Goal: Navigation & Orientation: Find specific page/section

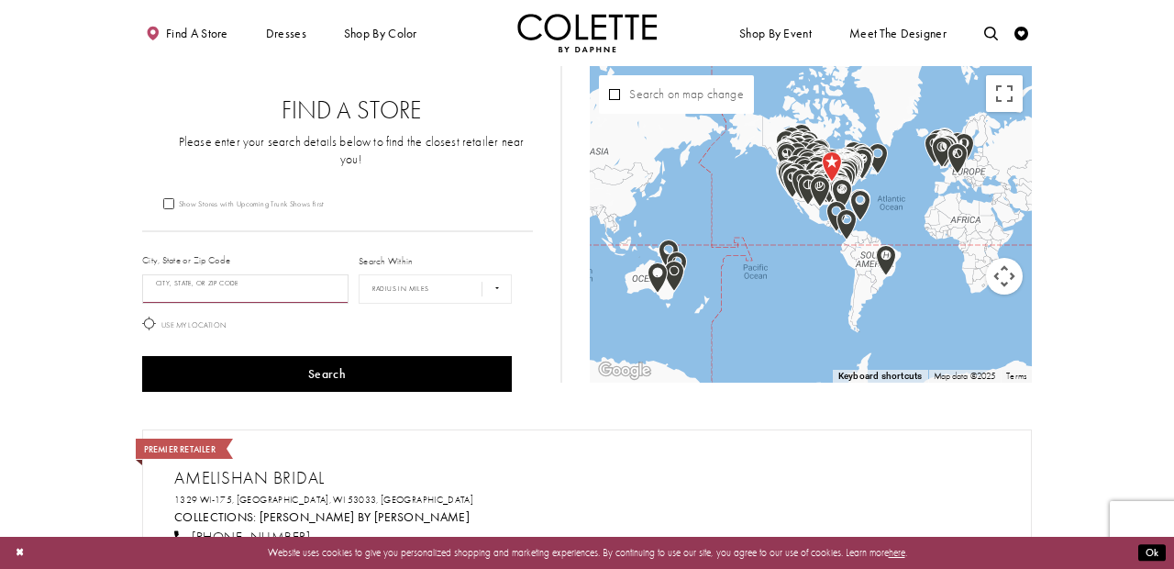
click at [175, 281] on input "City, State, or ZIP Code" at bounding box center [245, 288] width 206 height 29
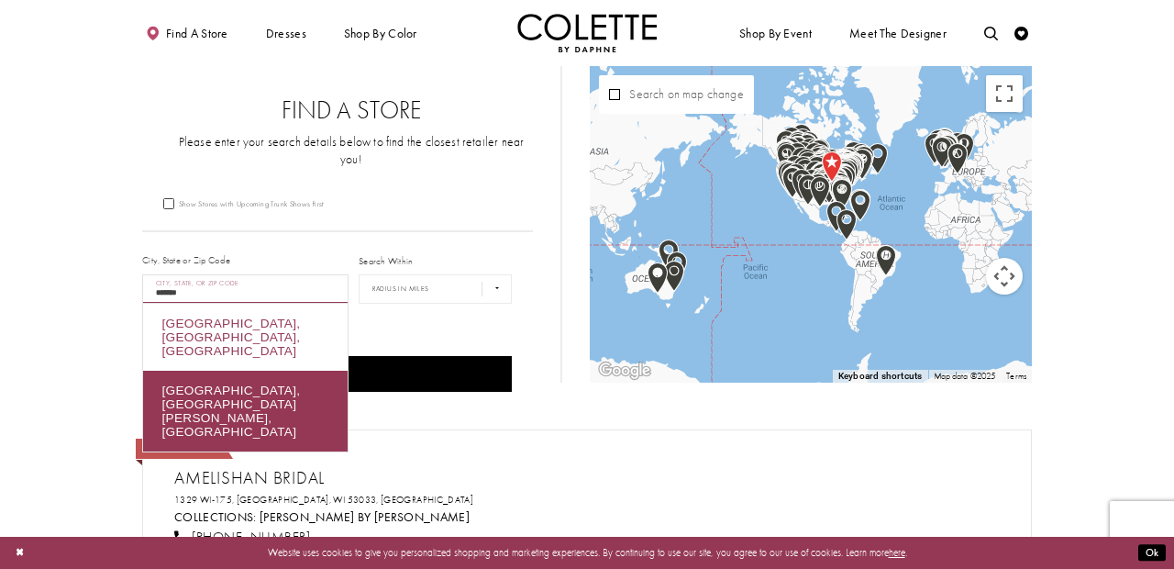
drag, startPoint x: 182, startPoint y: 320, endPoint x: 196, endPoint y: 321, distance: 14.7
click at [196, 321] on div "Calgary, AB, Canada" at bounding box center [245, 337] width 205 height 67
type input "**********"
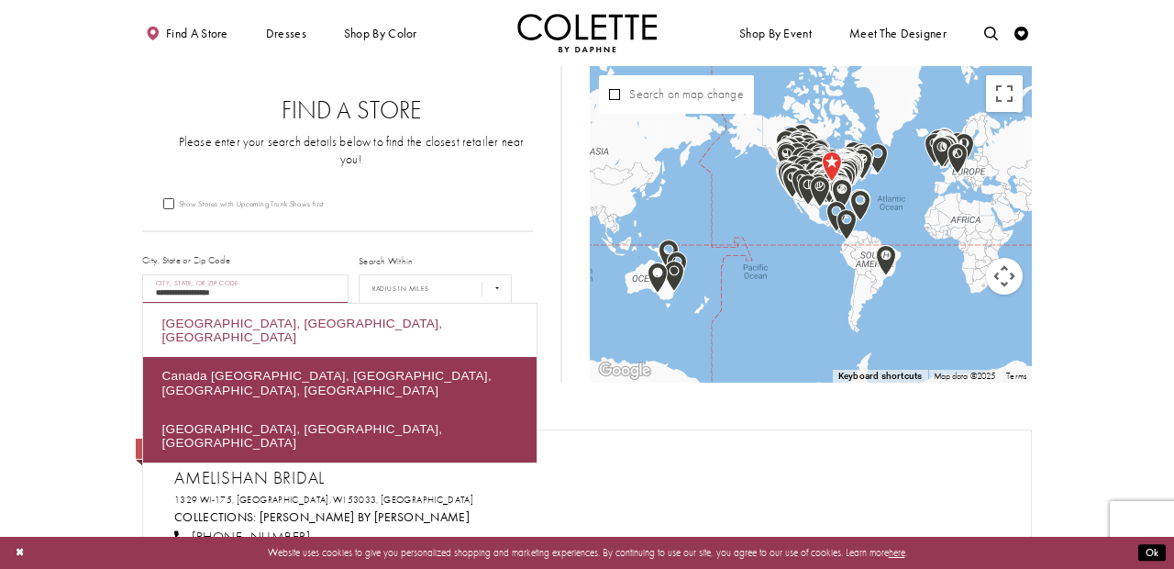
click at [279, 320] on div "Calgary, AB, Canada" at bounding box center [339, 330] width 393 height 53
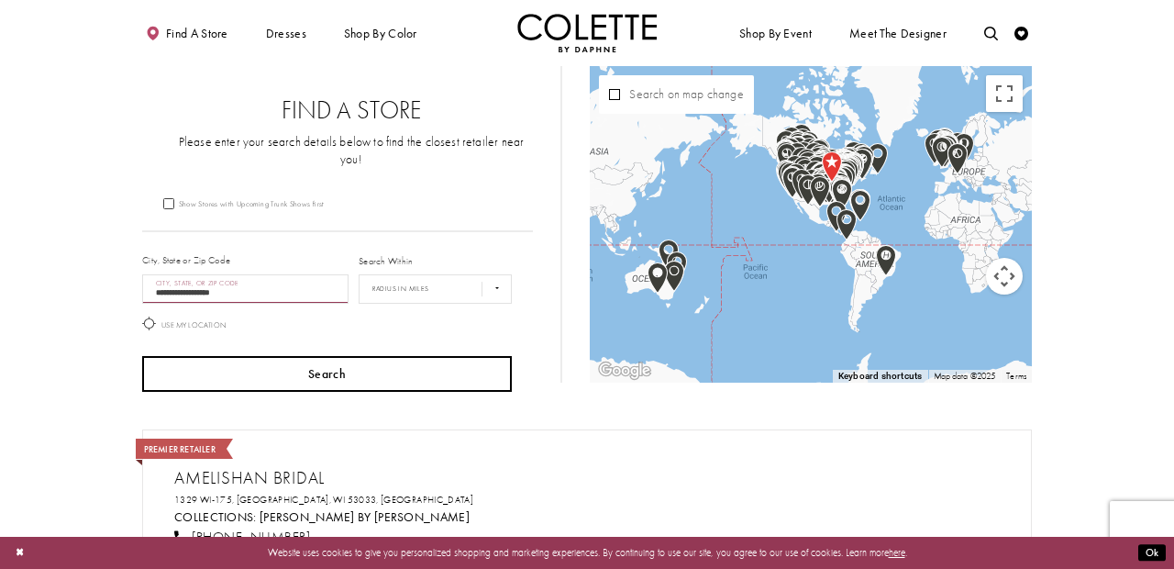
click at [316, 369] on button "Search" at bounding box center [327, 374] width 370 height 36
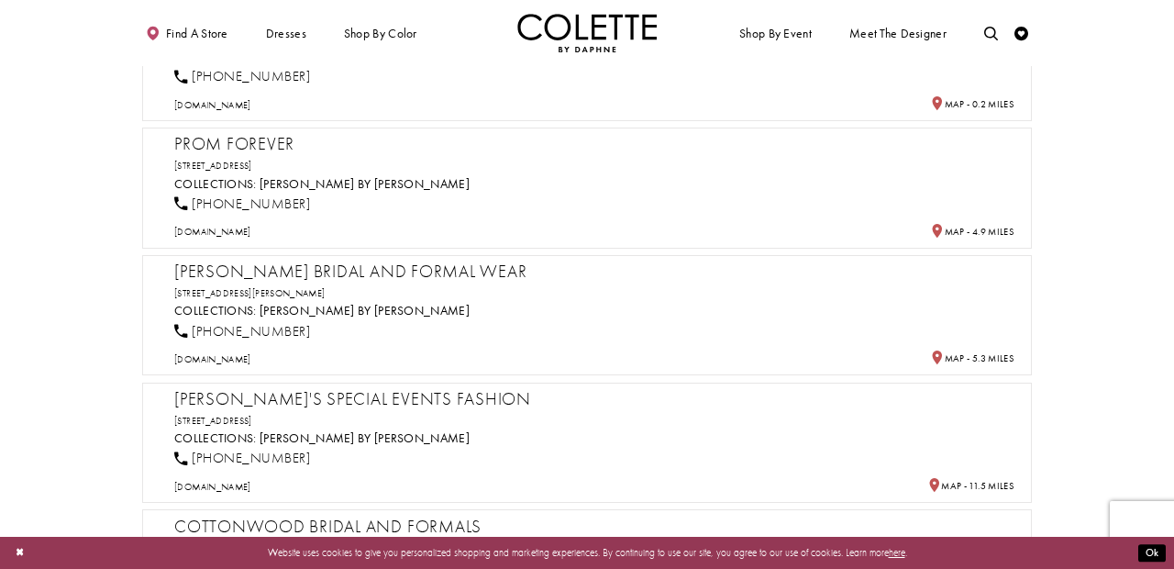
scroll to position [601, 0]
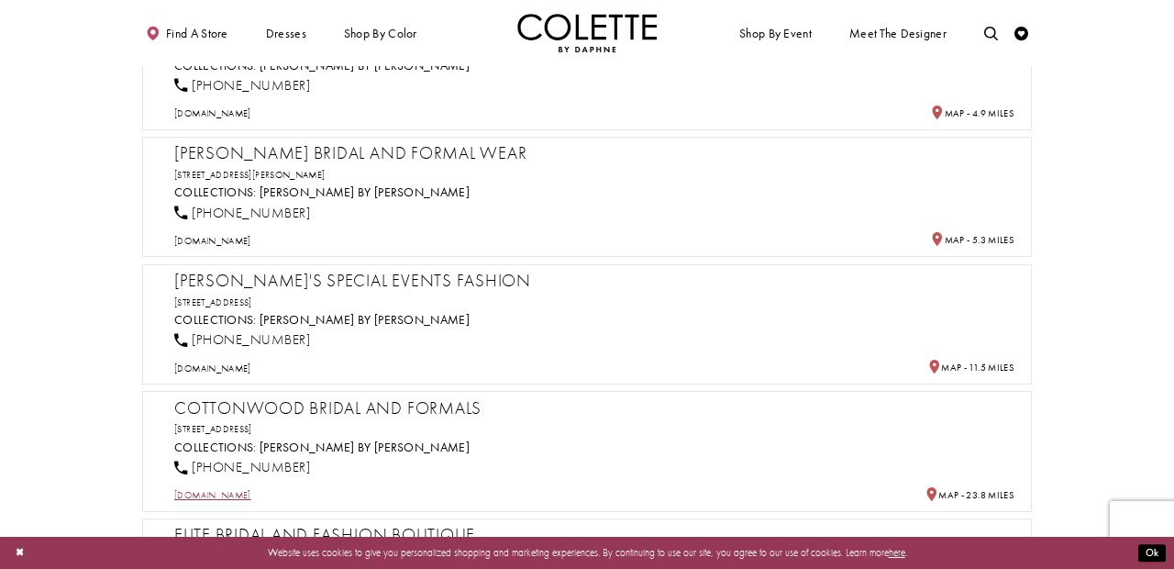
click at [226, 489] on span "cottonwoodbridal.com" at bounding box center [212, 495] width 77 height 12
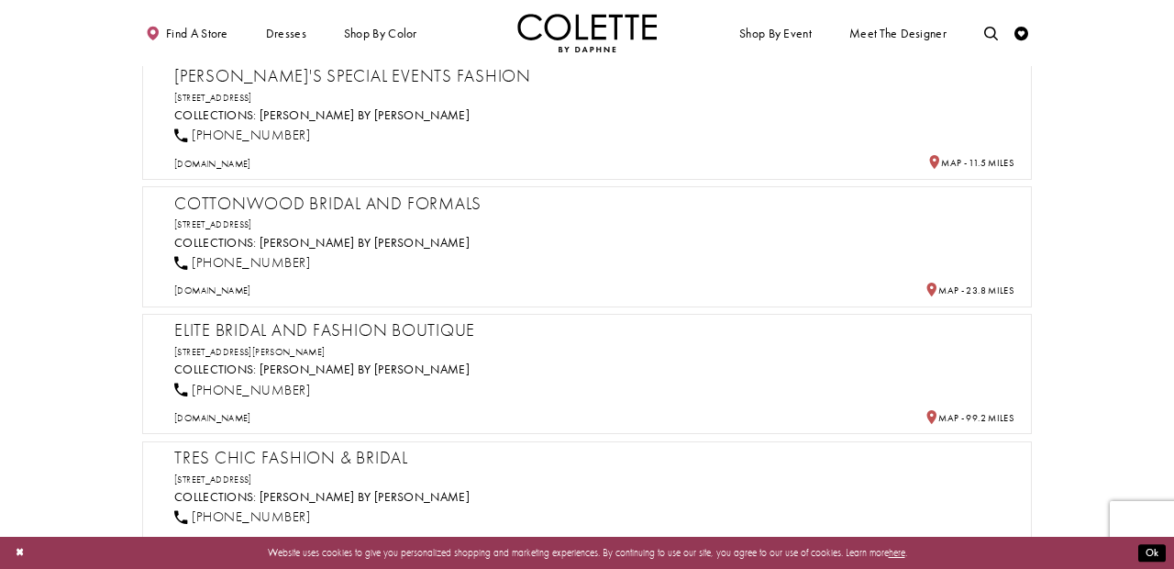
scroll to position [806, 0]
click at [206, 411] on span "elitebridalboutique.com" at bounding box center [212, 417] width 77 height 12
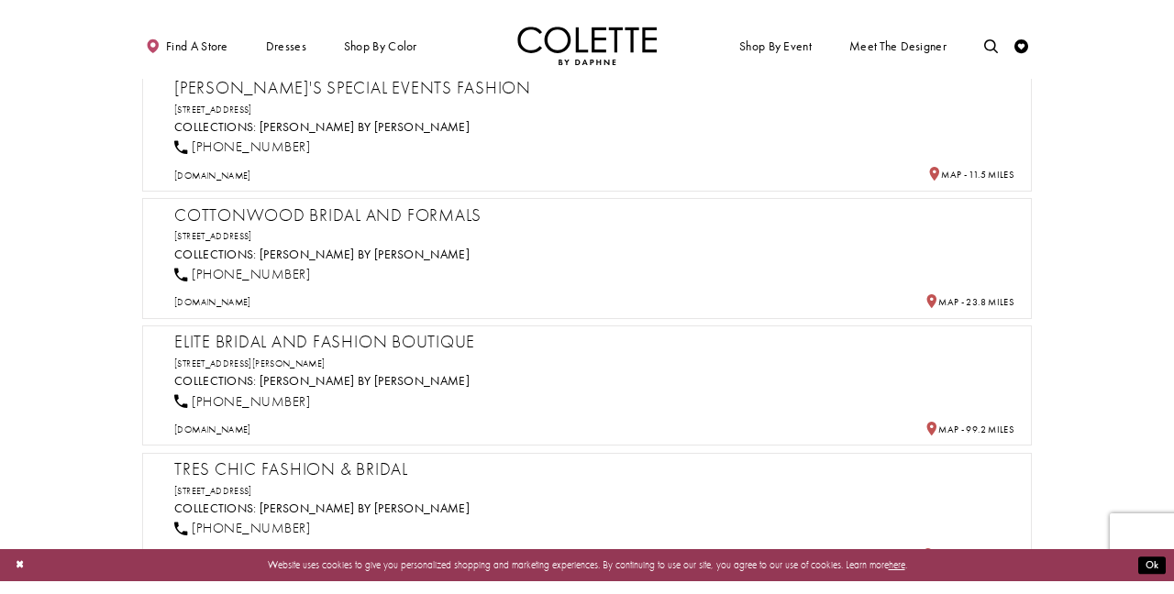
scroll to position [932, 0]
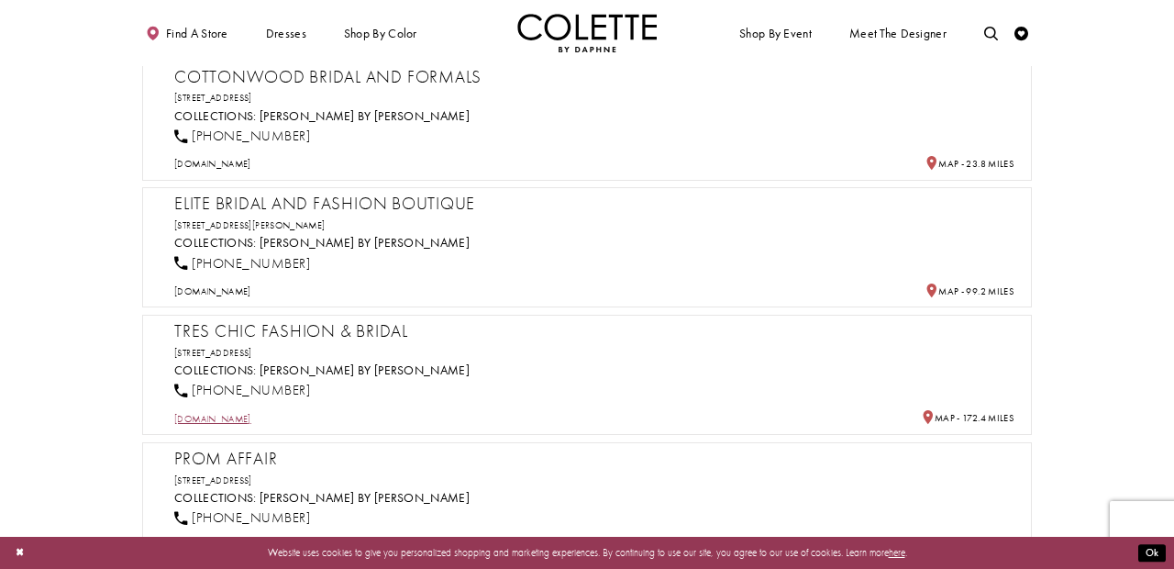
click at [231, 413] on span "treschicedmonton.ca" at bounding box center [212, 419] width 77 height 12
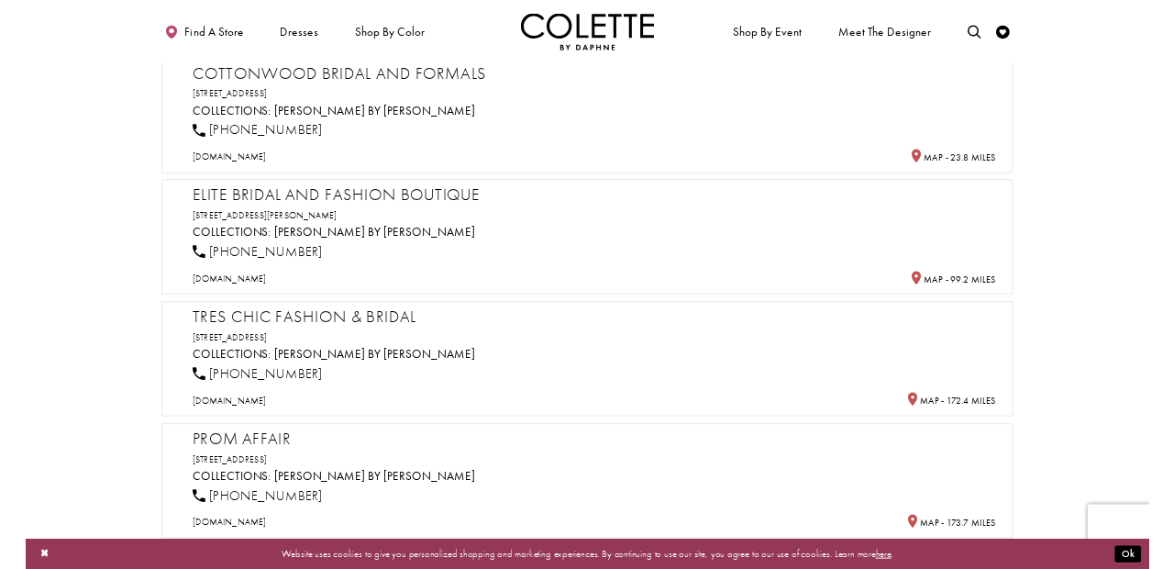
scroll to position [1066, 0]
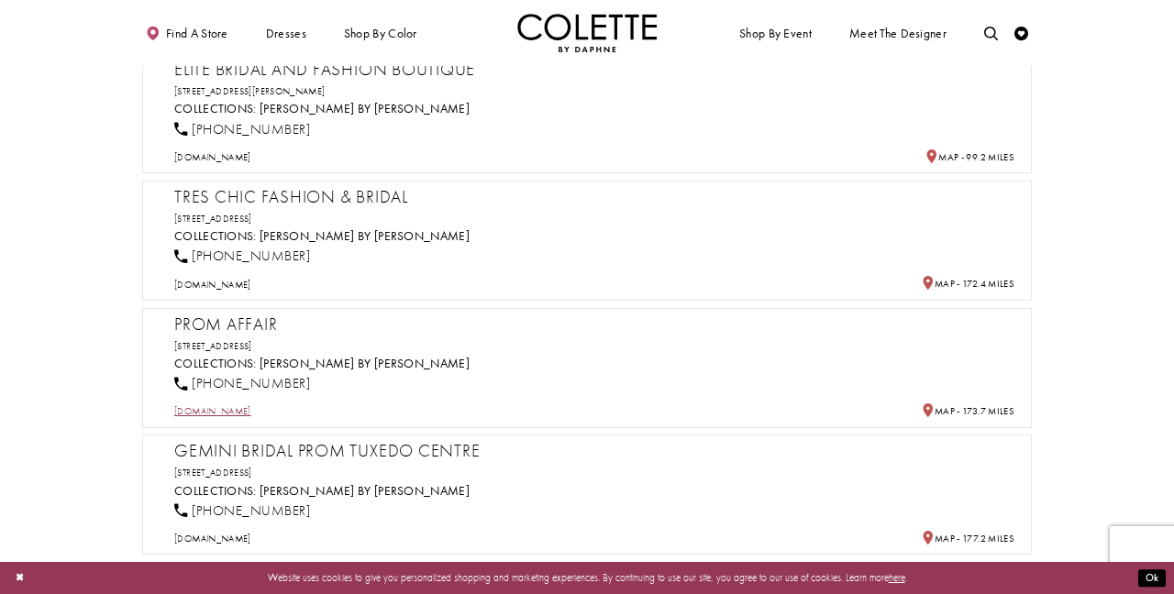
click at [211, 405] on span "promaffair.com" at bounding box center [212, 411] width 77 height 12
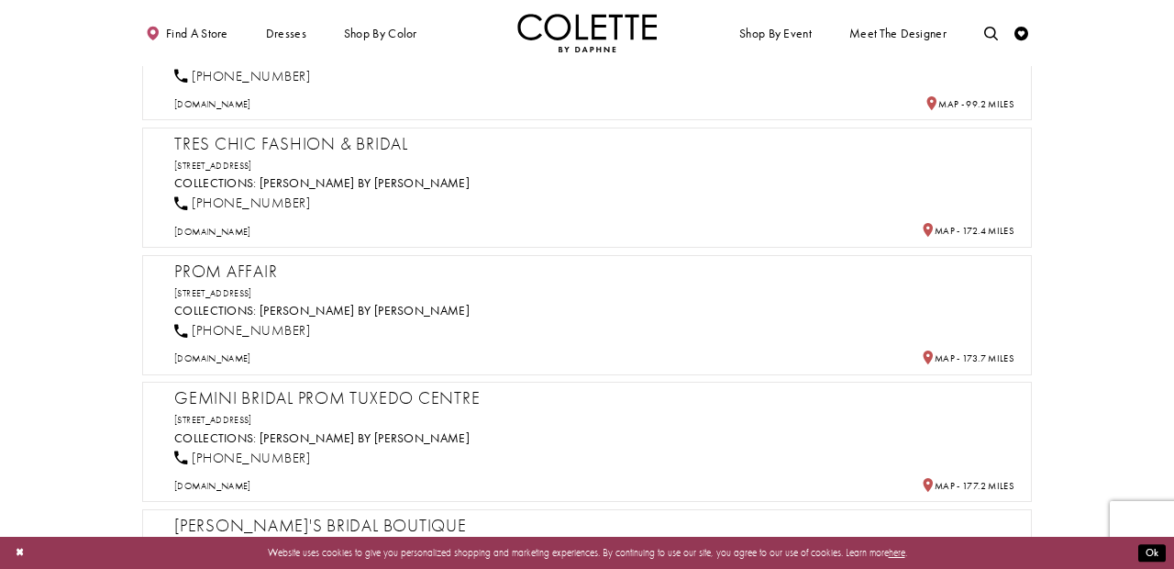
scroll to position [1219, 0]
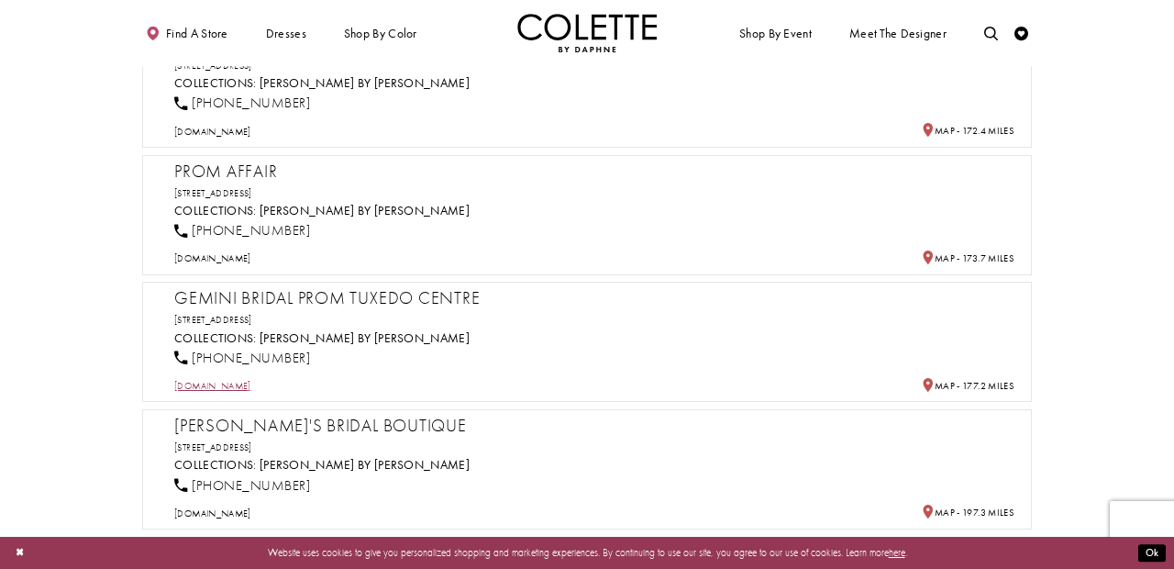
click at [188, 380] on span "geminibridal.ca" at bounding box center [212, 386] width 77 height 12
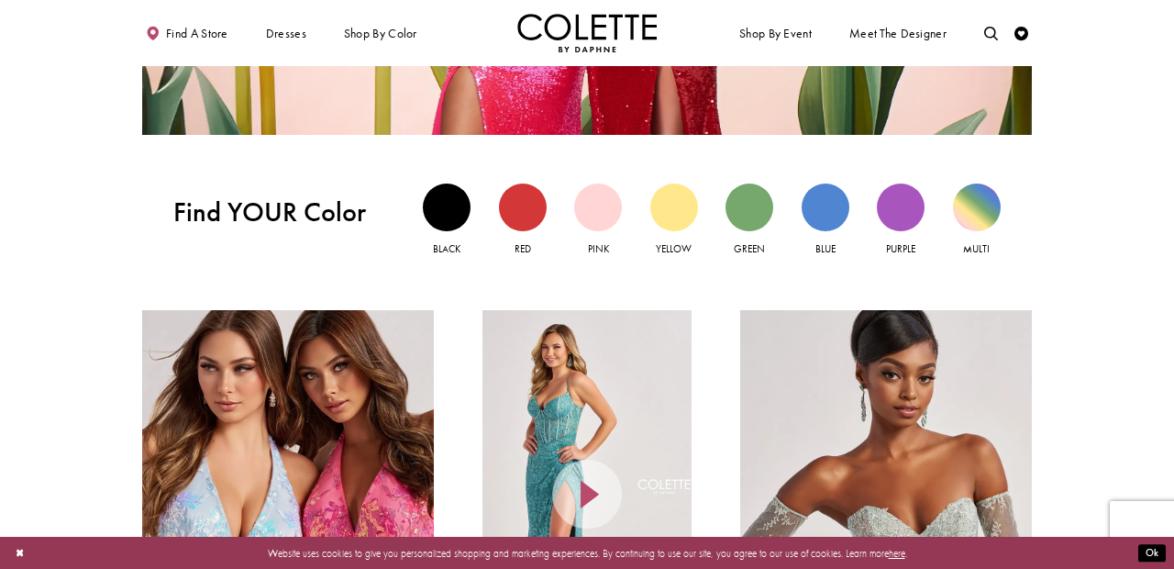
scroll to position [1375, 0]
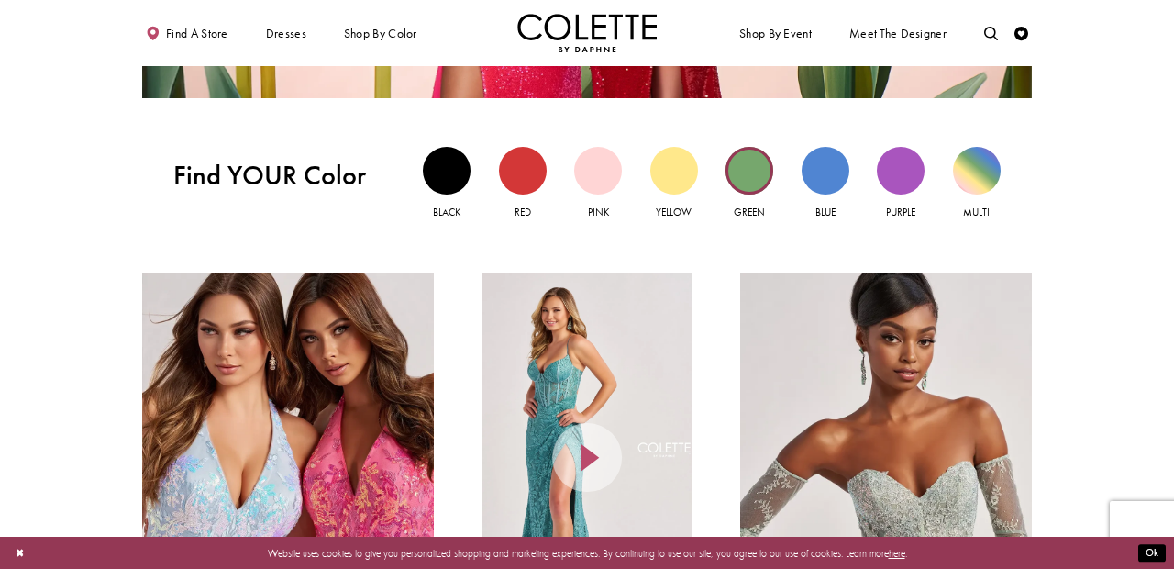
click at [746, 178] on div "Green view" at bounding box center [749, 171] width 48 height 48
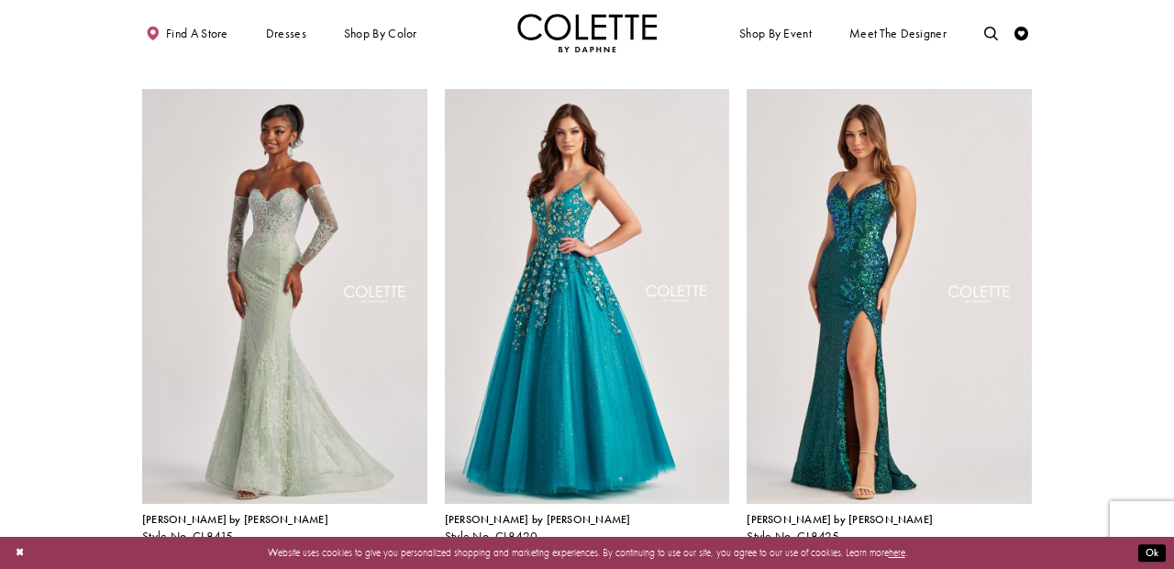
scroll to position [573, 0]
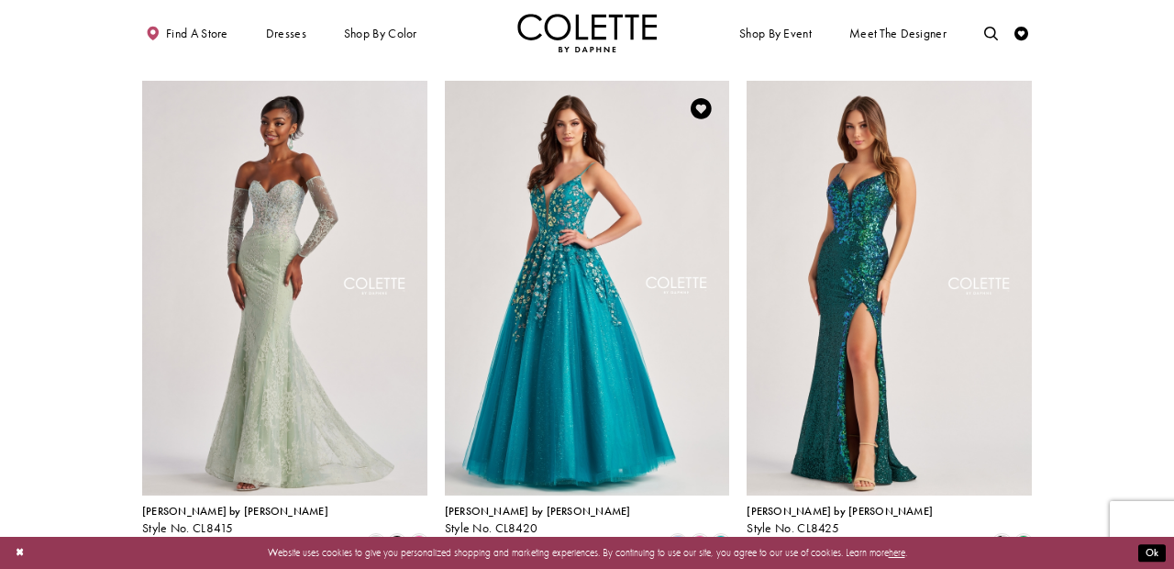
click at [626, 196] on img "Visit Colette by Daphne Style No. CL8420 Page" at bounding box center [587, 288] width 285 height 415
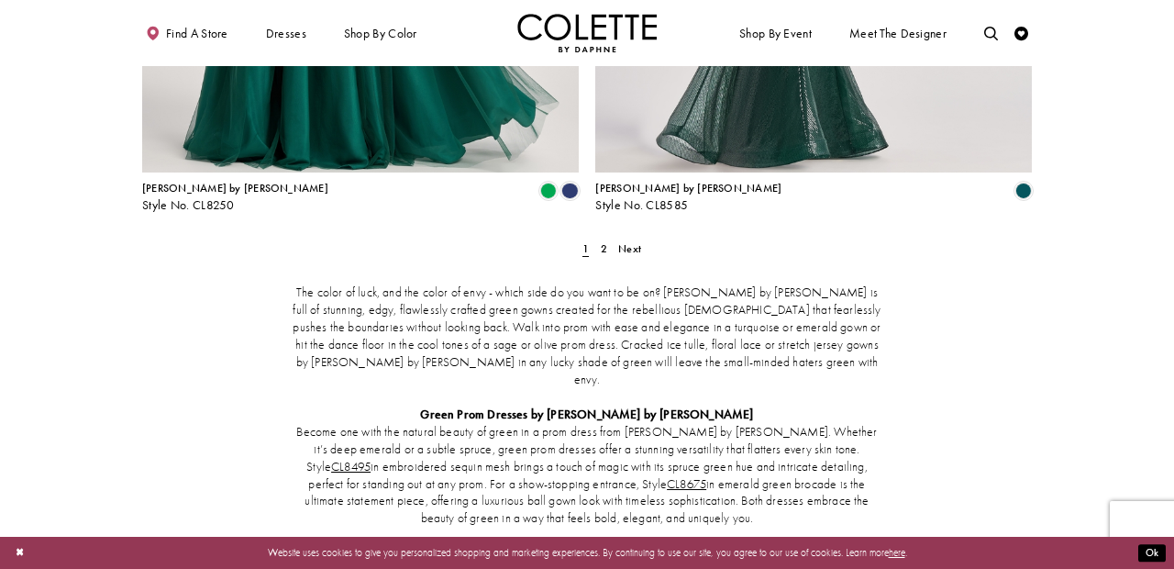
scroll to position [2655, 0]
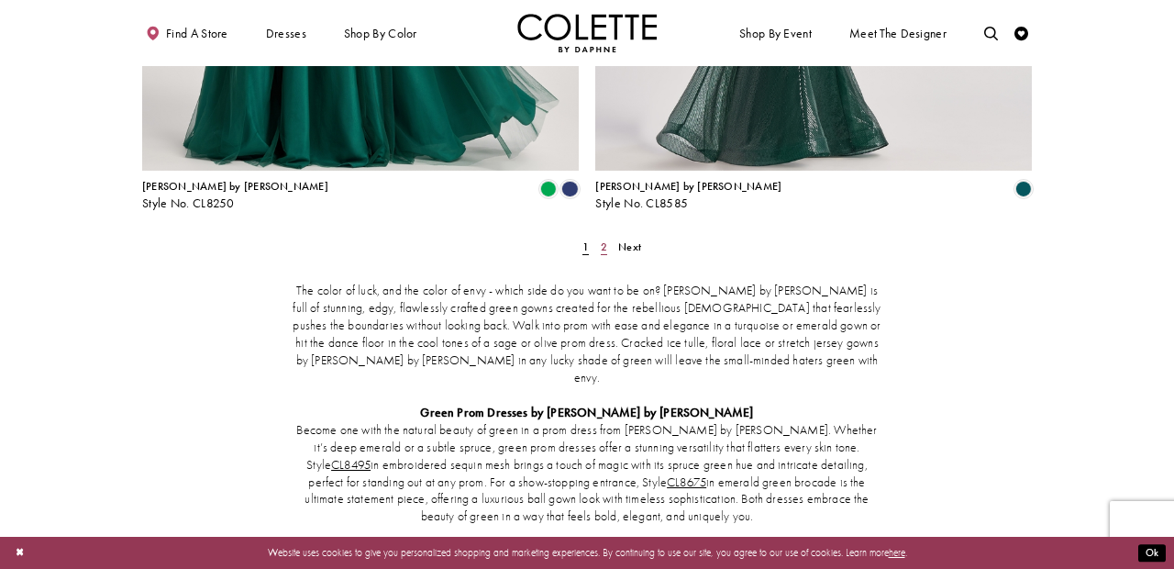
click at [604, 239] on span "2" at bounding box center [604, 246] width 6 height 15
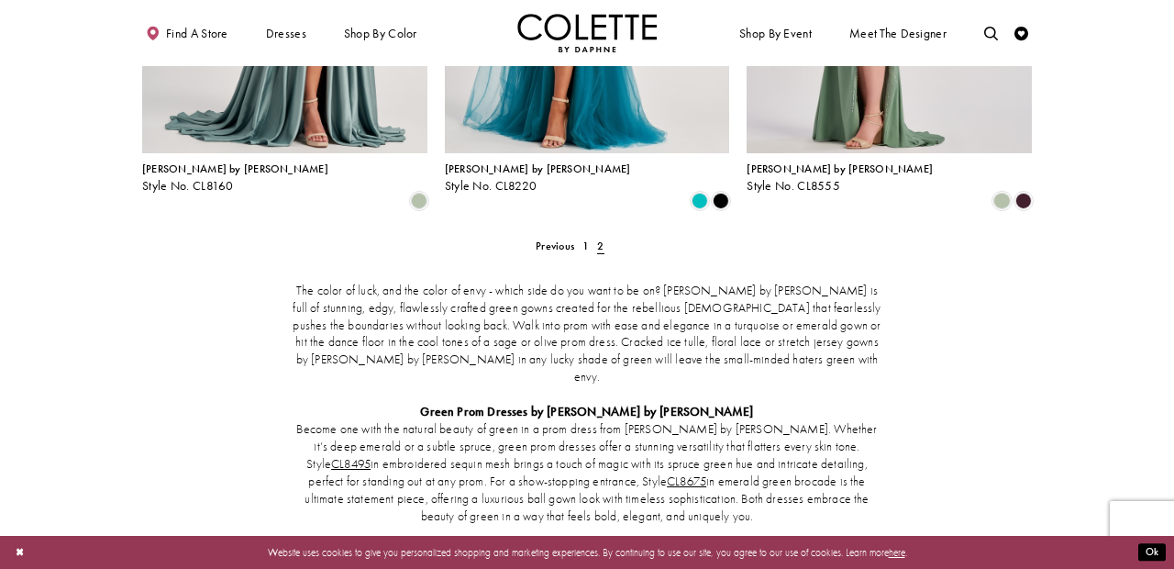
scroll to position [447, 0]
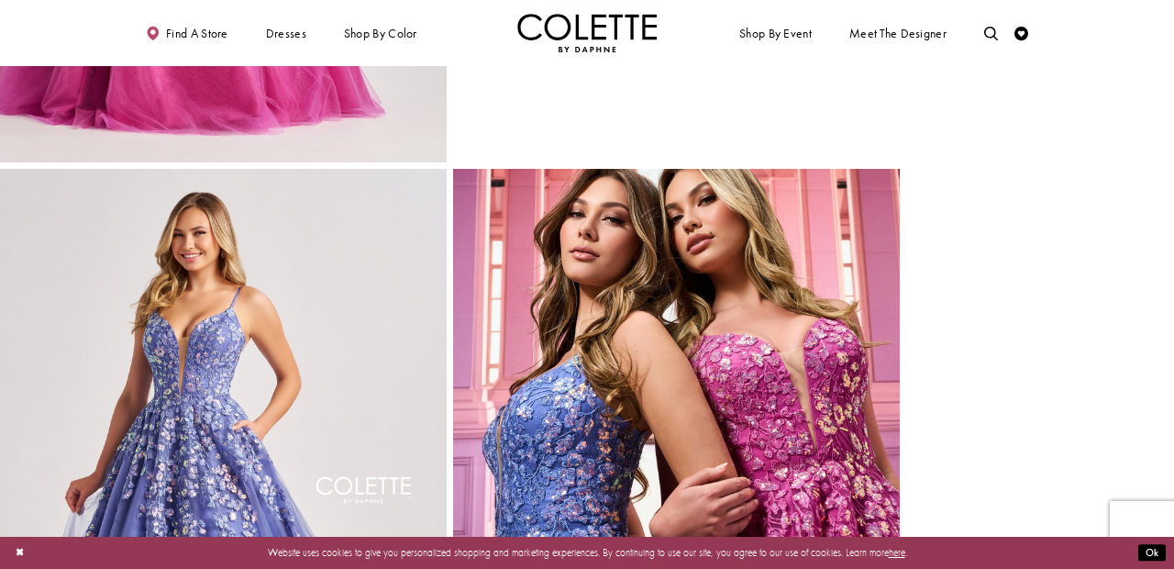
scroll to position [2418, 0]
